Goal: Ask a question

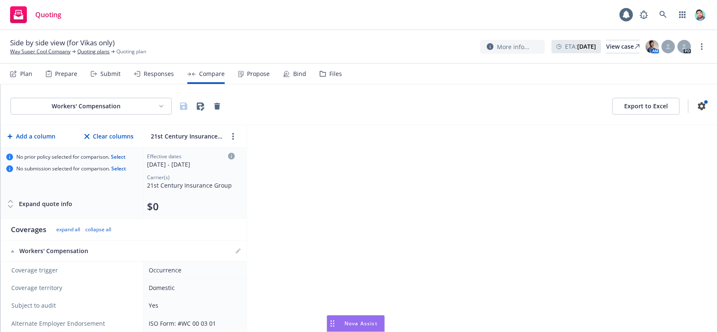
click at [334, 325] on div "Drag to move" at bounding box center [332, 324] width 10 height 16
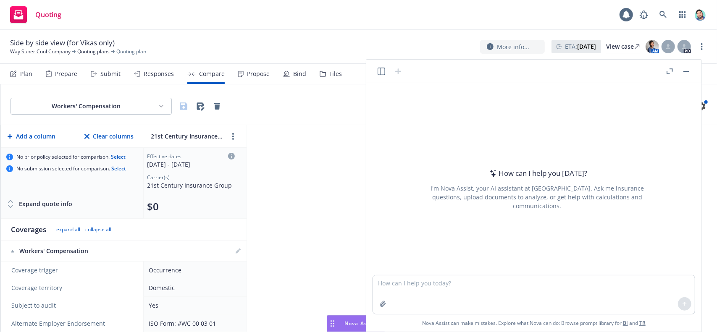
click at [382, 72] on icon "button" at bounding box center [382, 72] width 8 height 8
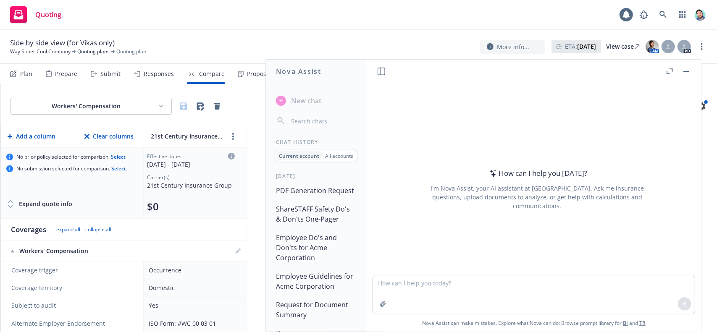
click at [320, 191] on button "PDF Generation Request" at bounding box center [316, 190] width 87 height 15
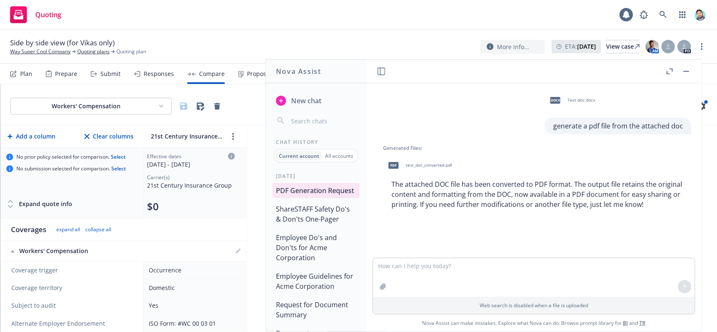
click at [496, 275] on textarea at bounding box center [534, 277] width 322 height 39
type textarea "what is the content of the file?"
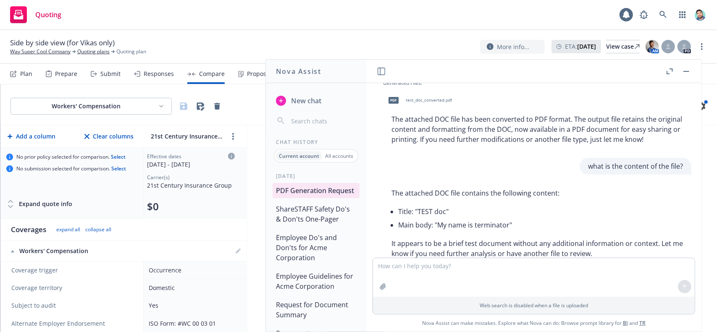
scroll to position [89, 0]
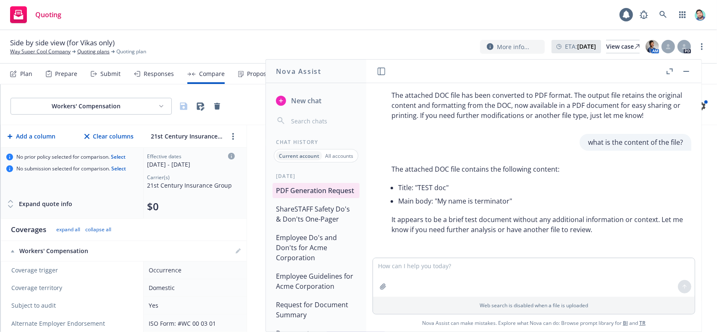
click at [686, 70] on button "button" at bounding box center [686, 71] width 10 height 10
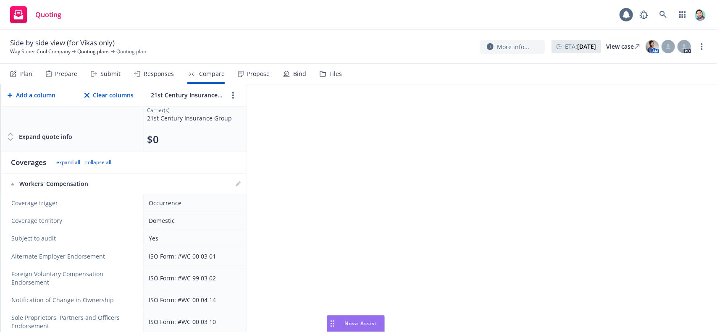
scroll to position [0, 0]
